Goal: Information Seeking & Learning: Learn about a topic

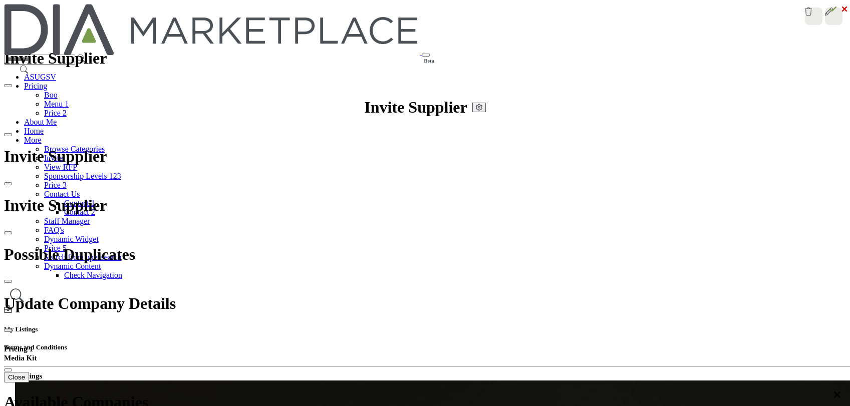
drag, startPoint x: 264, startPoint y: 213, endPoint x: 302, endPoint y: 146, distance: 76.7
drag, startPoint x: 302, startPoint y: 146, endPoint x: 244, endPoint y: 103, distance: 71.9
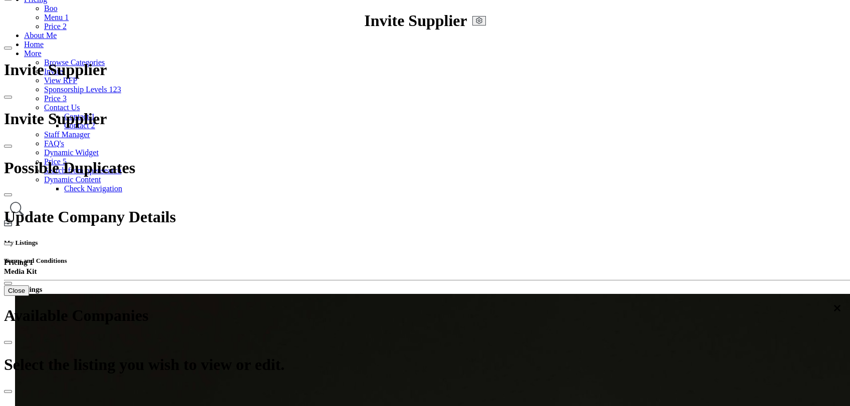
scroll to position [111, 0]
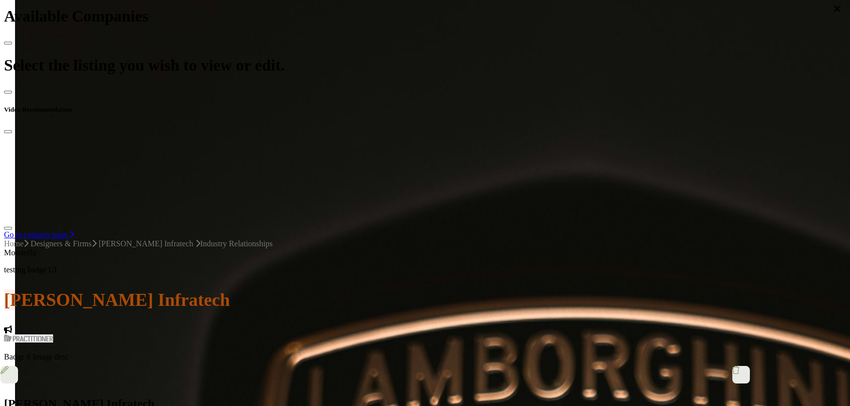
scroll to position [56, 0]
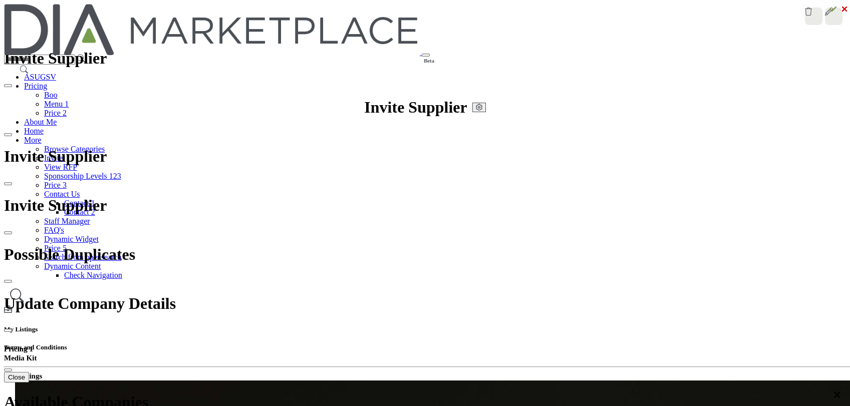
drag, startPoint x: 356, startPoint y: 113, endPoint x: 558, endPoint y: 121, distance: 202.0
drag, startPoint x: 355, startPoint y: 110, endPoint x: 524, endPoint y: 103, distance: 169.4
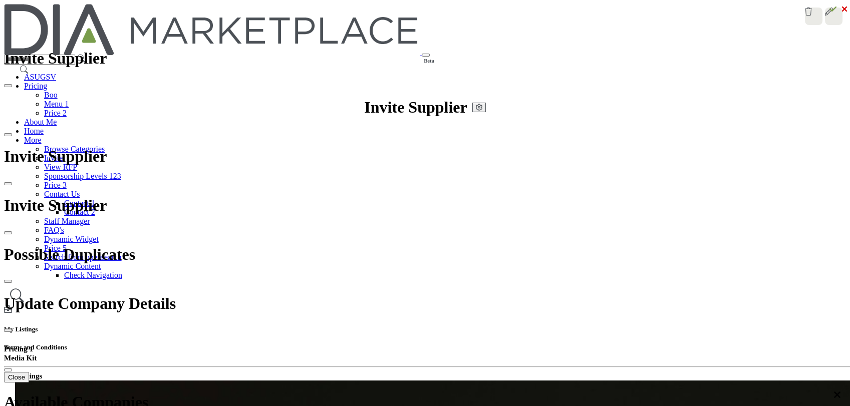
drag, startPoint x: 389, startPoint y: 107, endPoint x: 544, endPoint y: 101, distance: 155.3
drag, startPoint x: 506, startPoint y: 113, endPoint x: 355, endPoint y: 118, distance: 150.8
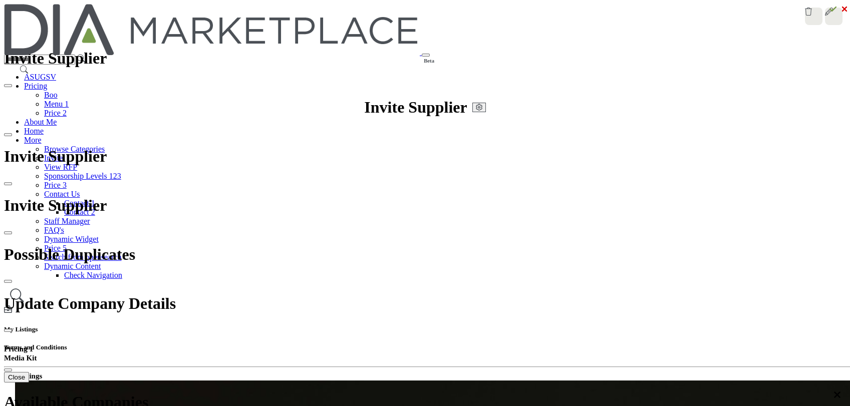
drag, startPoint x: 355, startPoint y: 118, endPoint x: 519, endPoint y: 117, distance: 163.8
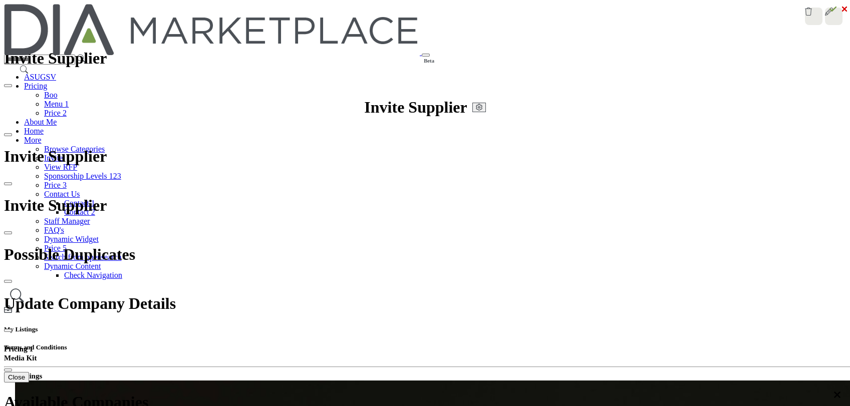
drag, startPoint x: 354, startPoint y: 110, endPoint x: 525, endPoint y: 102, distance: 171.0
drag, startPoint x: 503, startPoint y: 114, endPoint x: 349, endPoint y: 114, distance: 154.7
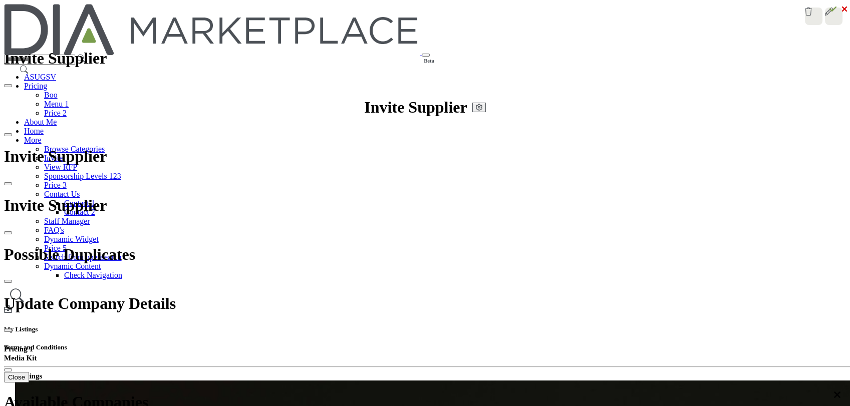
drag, startPoint x: 349, startPoint y: 110, endPoint x: 495, endPoint y: 104, distance: 145.8
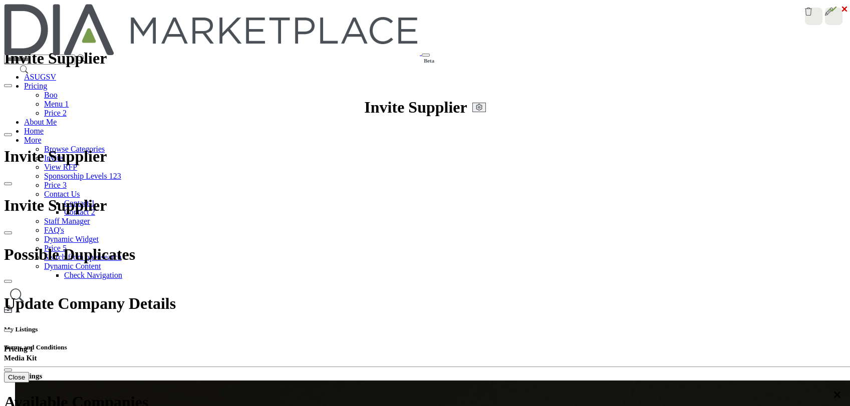
drag, startPoint x: 499, startPoint y: 113, endPoint x: 341, endPoint y: 117, distance: 157.8
drag, startPoint x: 352, startPoint y: 112, endPoint x: 514, endPoint y: 108, distance: 162.3
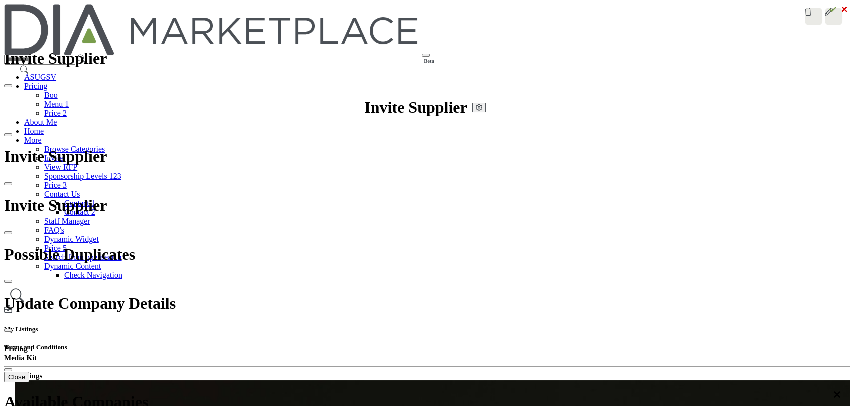
drag, startPoint x: 354, startPoint y: 112, endPoint x: 499, endPoint y: 110, distance: 144.8
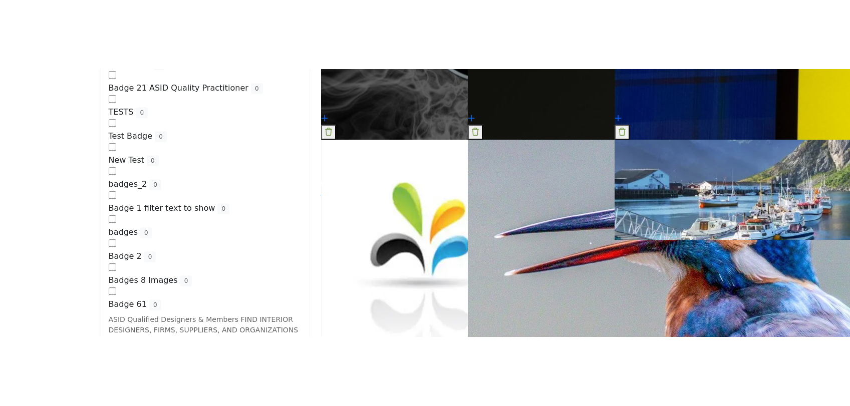
scroll to position [1391, 0]
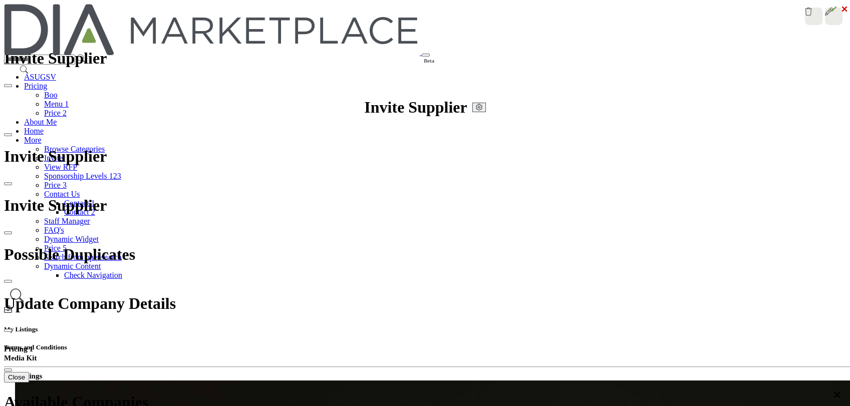
drag, startPoint x: 357, startPoint y: 112, endPoint x: 585, endPoint y: 121, distance: 228.6
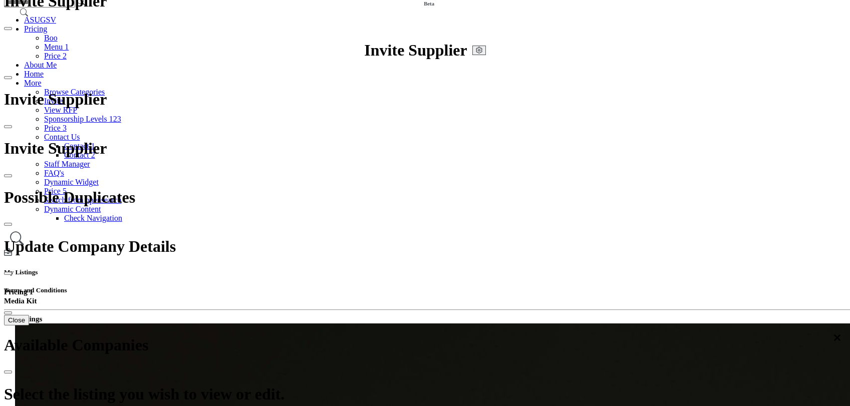
scroll to position [56, 0]
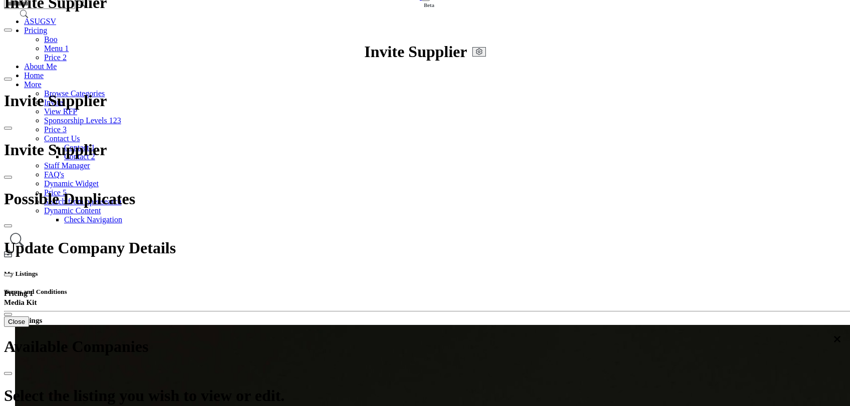
drag, startPoint x: 497, startPoint y: 57, endPoint x: 348, endPoint y: 66, distance: 149.5
drag, startPoint x: 354, startPoint y: 60, endPoint x: 529, endPoint y: 49, distance: 176.1
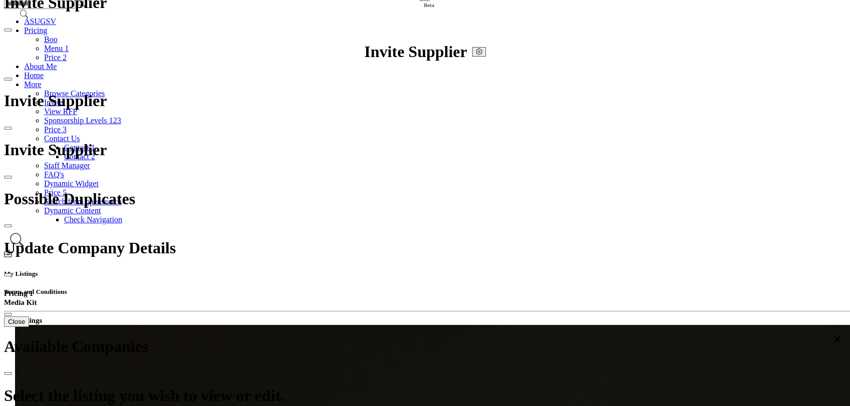
drag, startPoint x: 499, startPoint y: 57, endPoint x: 354, endPoint y: 58, distance: 145.7
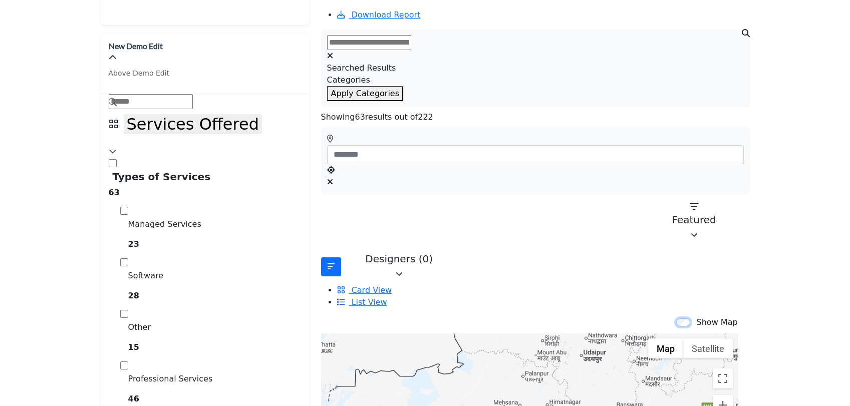
scroll to position [167, 0]
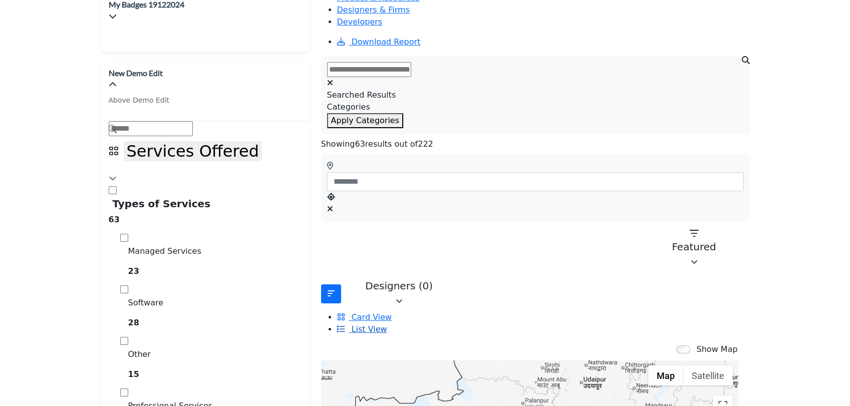
click at [345, 325] on icon "View List" at bounding box center [341, 329] width 8 height 8
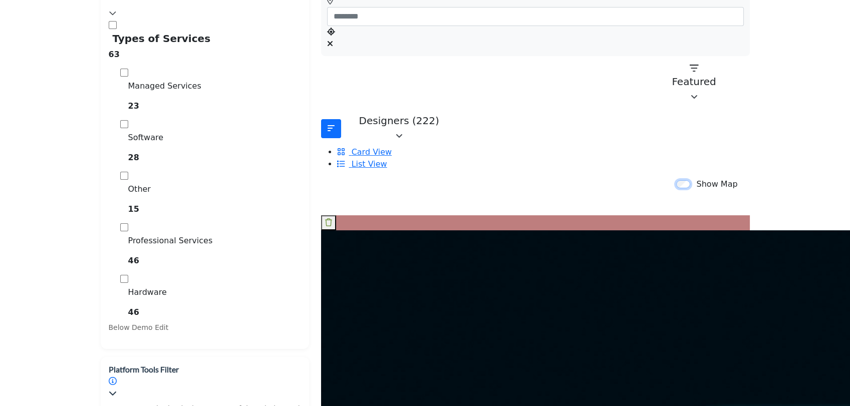
scroll to position [334, 0]
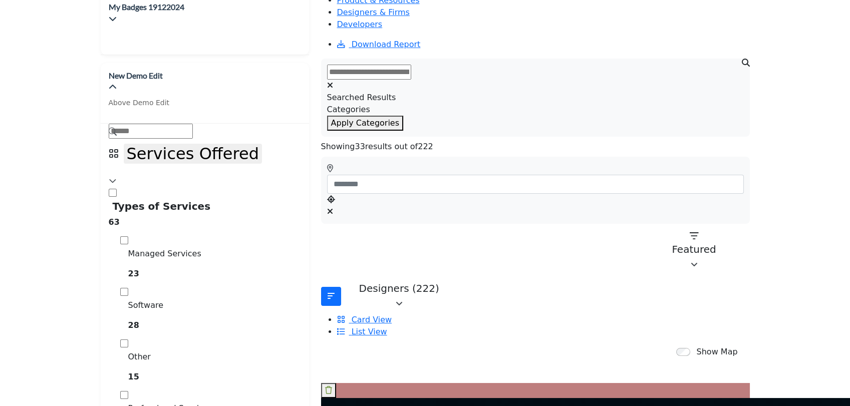
scroll to position [0, 0]
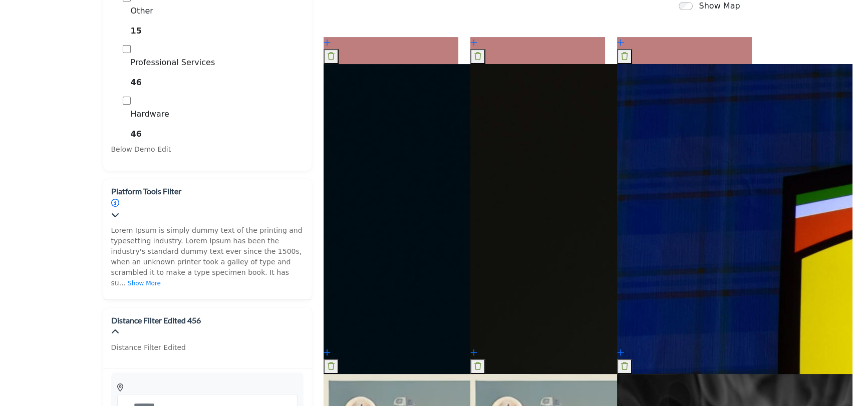
scroll to position [445, 0]
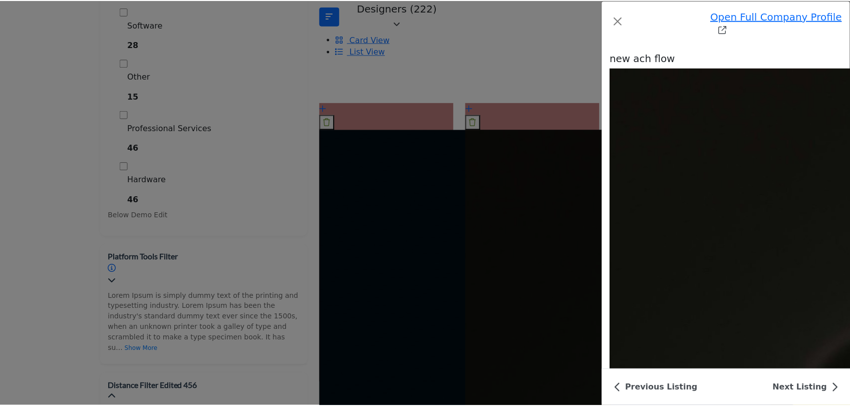
scroll to position [0, 0]
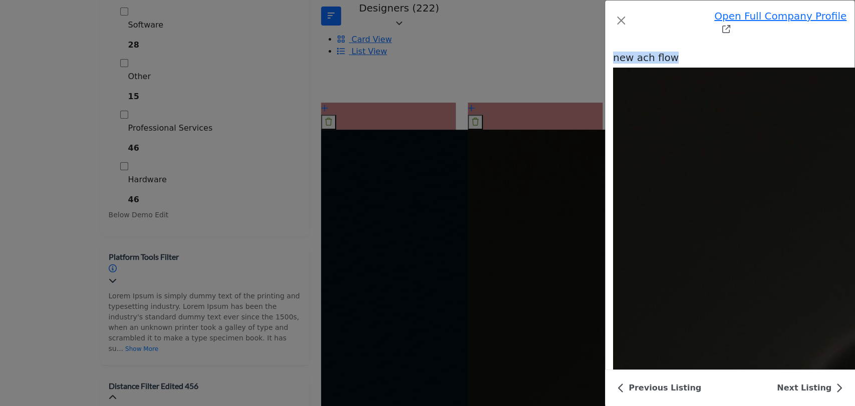
drag, startPoint x: 486, startPoint y: 86, endPoint x: 603, endPoint y: 95, distance: 118.0
click at [613, 64] on div "new ach flow" at bounding box center [729, 58] width 233 height 12
click at [613, 64] on h1 "new ach flow" at bounding box center [729, 58] width 233 height 12
drag, startPoint x: 491, startPoint y: 88, endPoint x: 625, endPoint y: 95, distance: 134.4
click at [625, 64] on div "new ach flow" at bounding box center [729, 58] width 233 height 12
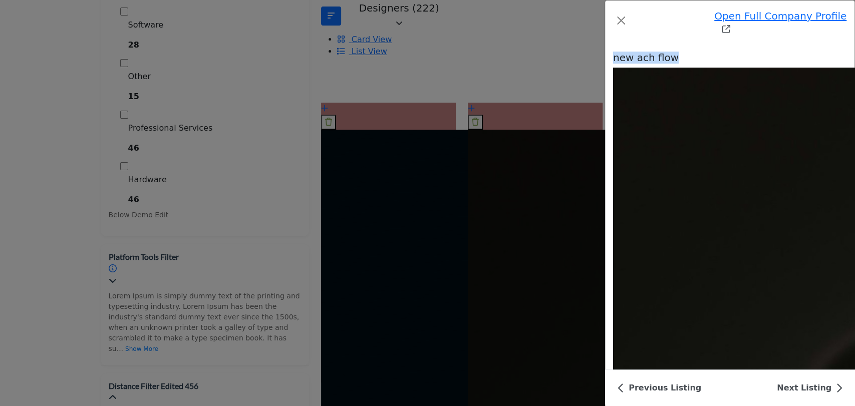
click at [613, 64] on h1 "new ach flow" at bounding box center [729, 58] width 233 height 12
drag, startPoint x: 486, startPoint y: 85, endPoint x: 622, endPoint y: 97, distance: 136.3
click at [622, 64] on div "new ach flow" at bounding box center [729, 58] width 233 height 12
click at [613, 64] on div "new ach flow" at bounding box center [729, 58] width 233 height 12
drag, startPoint x: 590, startPoint y: 86, endPoint x: 488, endPoint y: 84, distance: 102.7
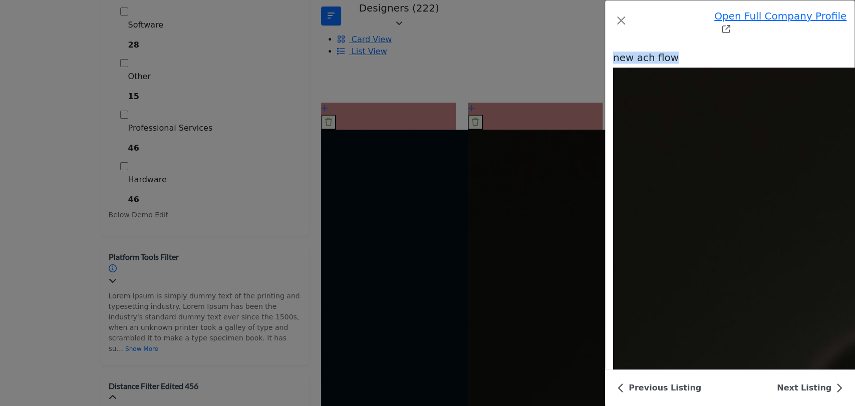
click at [613, 64] on h1 "new ach flow" at bounding box center [729, 58] width 233 height 12
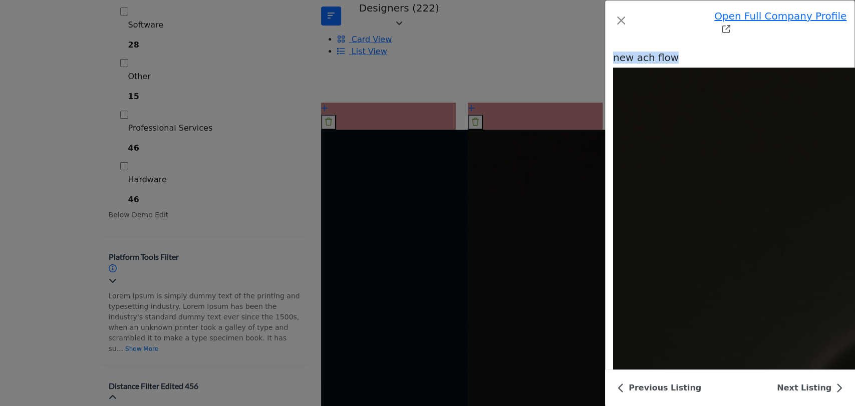
click at [613, 64] on h1 "new ach flow" at bounding box center [729, 58] width 233 height 12
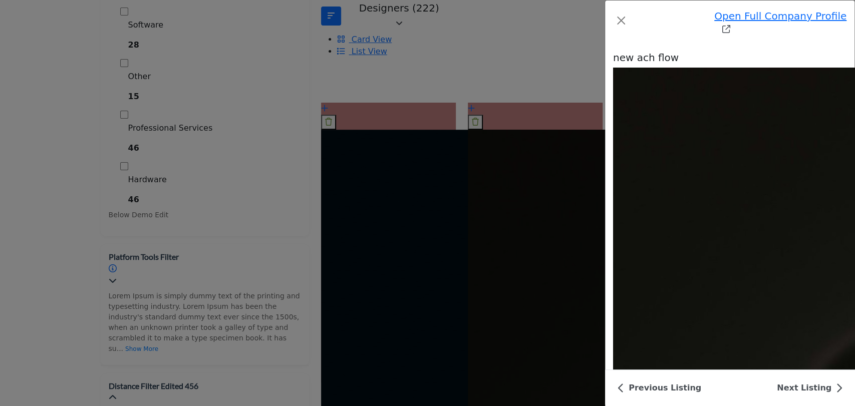
click at [613, 64] on h1 "new ach flow" at bounding box center [729, 58] width 233 height 12
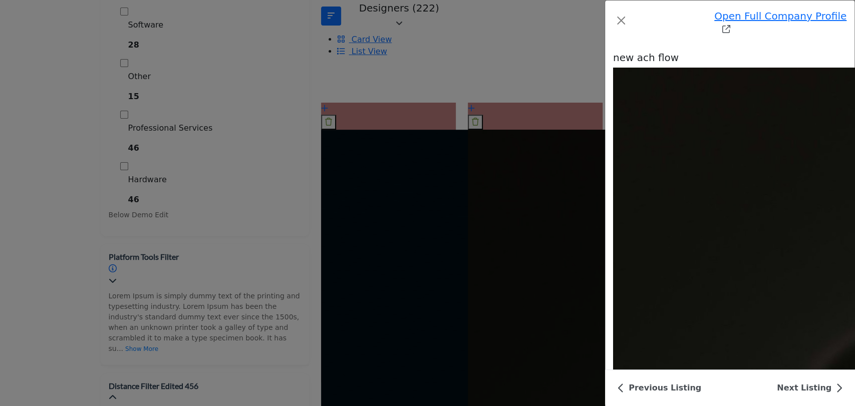
click at [613, 15] on button "Close" at bounding box center [621, 21] width 16 height 16
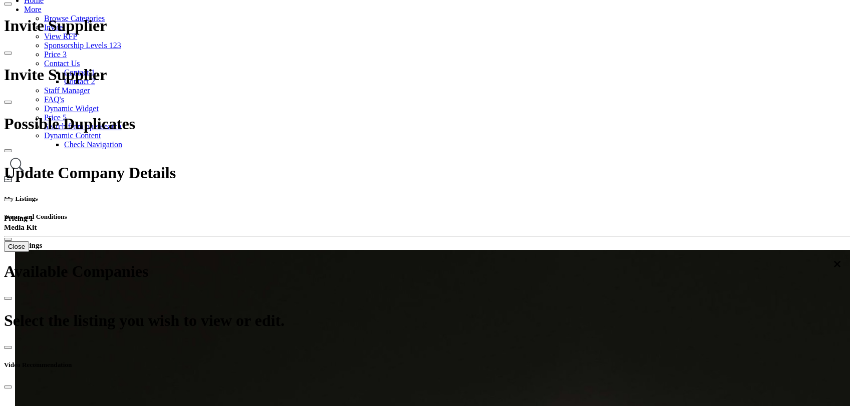
scroll to position [111, 0]
